Goal: Transaction & Acquisition: Subscribe to service/newsletter

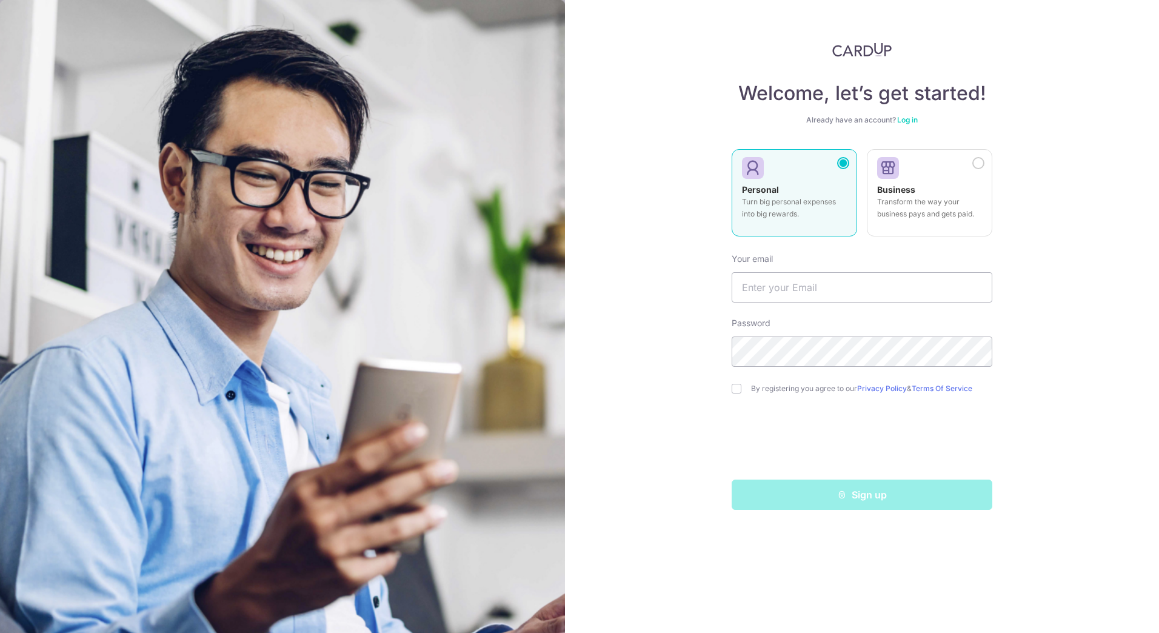
type input "[EMAIL_ADDRESS][DOMAIN_NAME]"
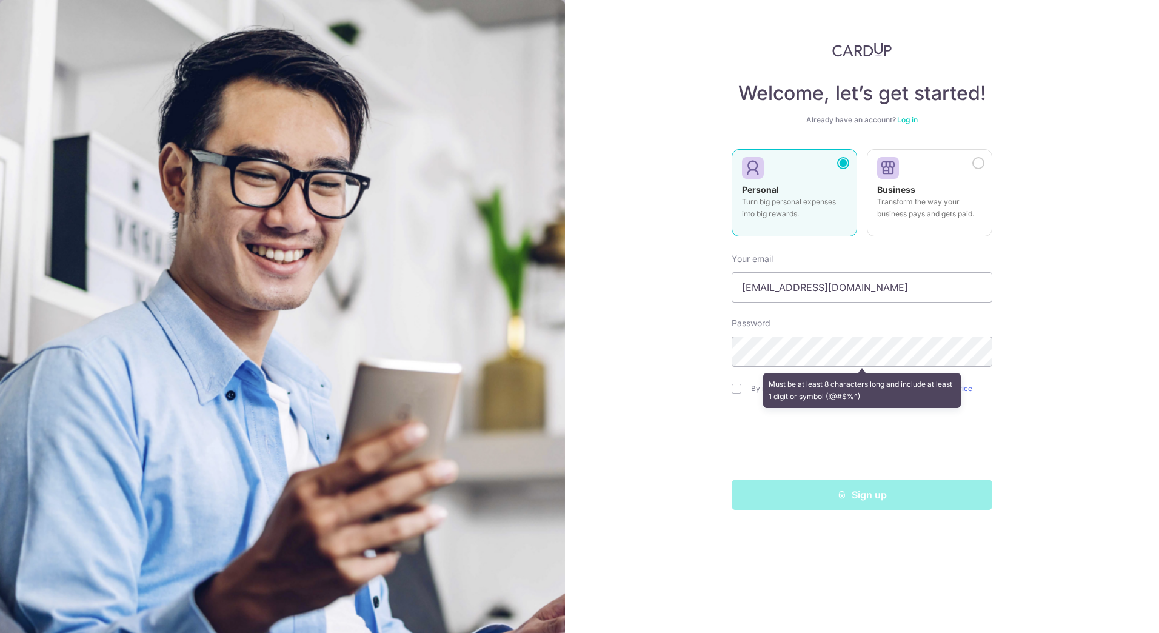
click at [1131, 352] on div "Welcome, let’s get started! Already have an account? Log in Personal Turn big p…" at bounding box center [862, 316] width 594 height 633
click at [733, 390] on input "checkbox" at bounding box center [736, 389] width 10 height 10
checkbox input "true"
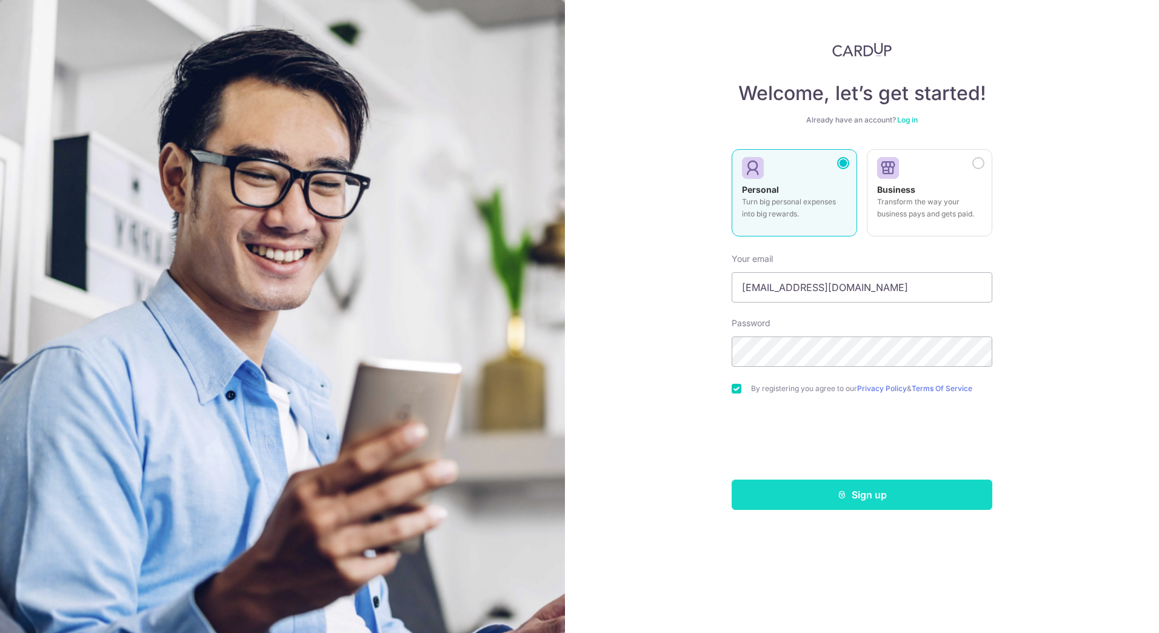
click at [808, 488] on button "Sign up" at bounding box center [861, 494] width 261 height 30
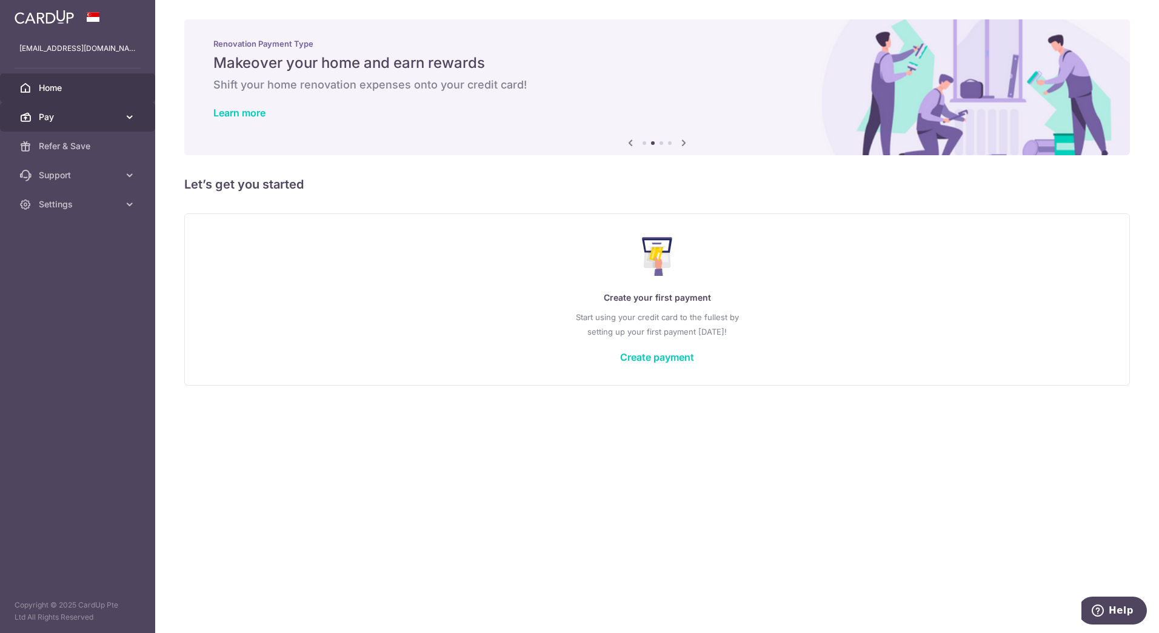
click at [79, 119] on span "Pay" at bounding box center [79, 117] width 80 height 12
click at [119, 117] on link "Pay" at bounding box center [77, 116] width 155 height 29
click at [122, 149] on link "Refer & Save" at bounding box center [77, 145] width 155 height 29
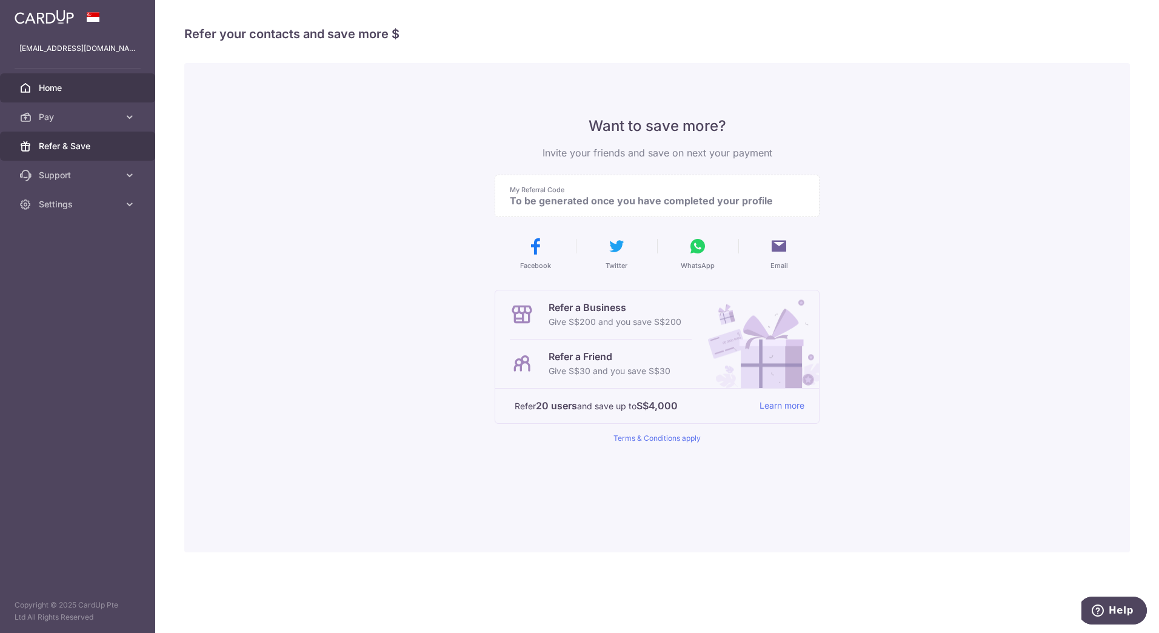
click at [101, 89] on span "Home" at bounding box center [79, 88] width 80 height 12
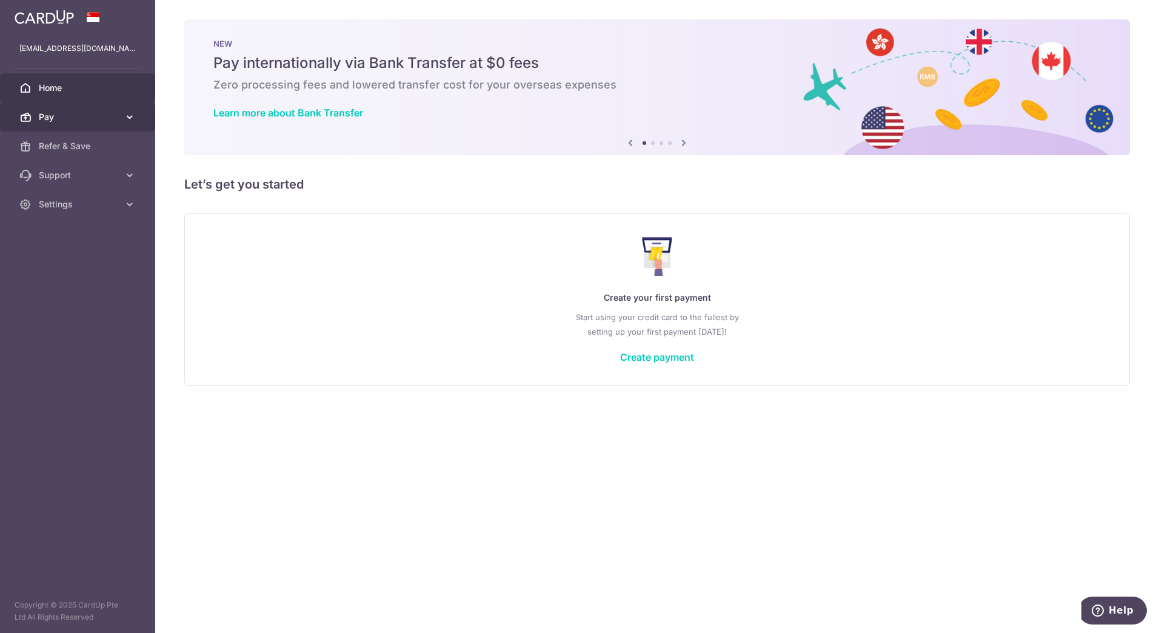
click at [128, 118] on icon at bounding box center [130, 117] width 12 height 12
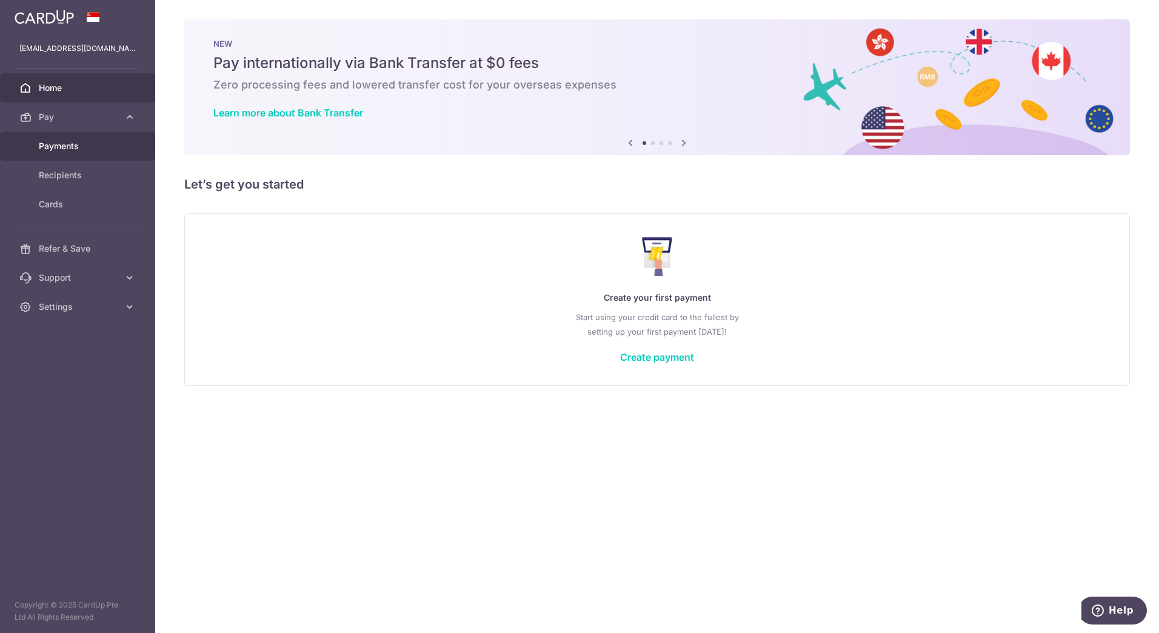
click at [107, 147] on span "Payments" at bounding box center [79, 146] width 80 height 12
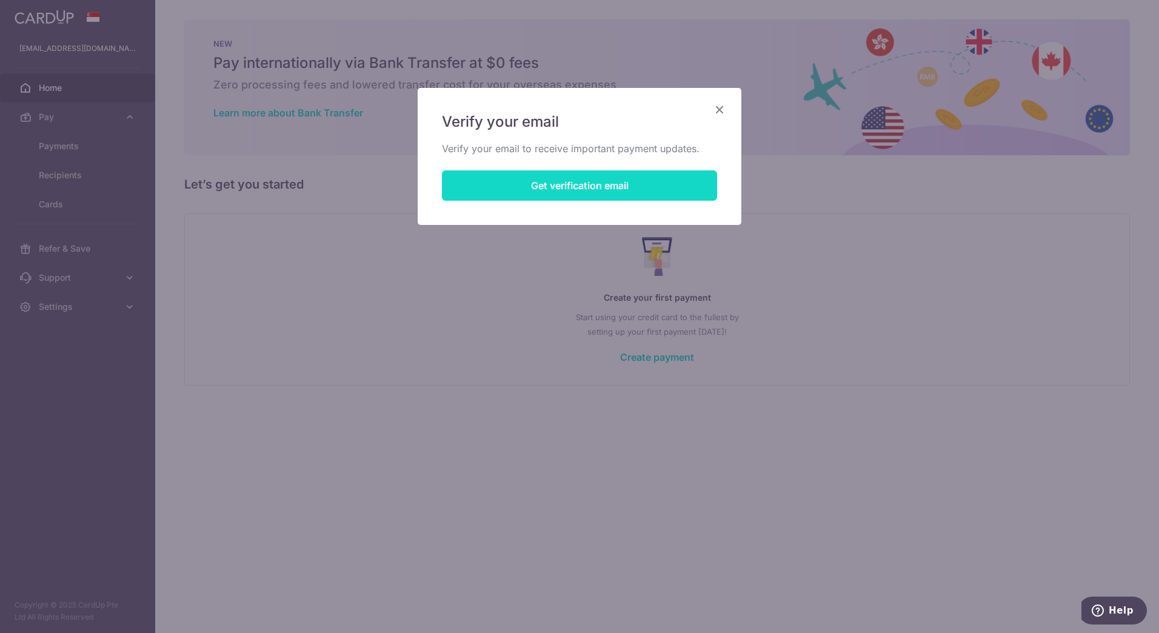
click at [636, 187] on button "Get verification email" at bounding box center [579, 185] width 275 height 30
